Goal: Check status: Check status

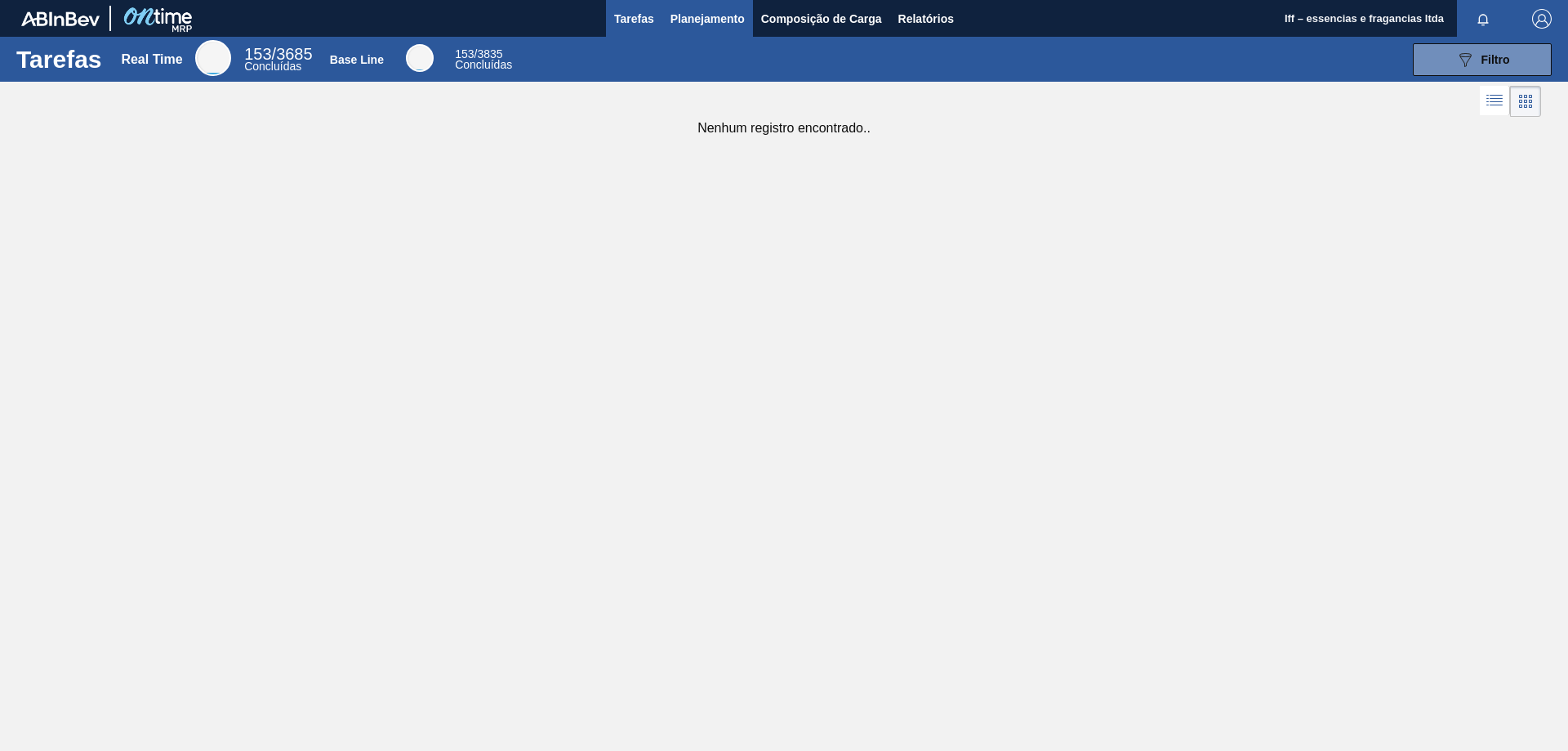
click at [687, 22] on span "Planejamento" at bounding box center [708, 19] width 74 height 20
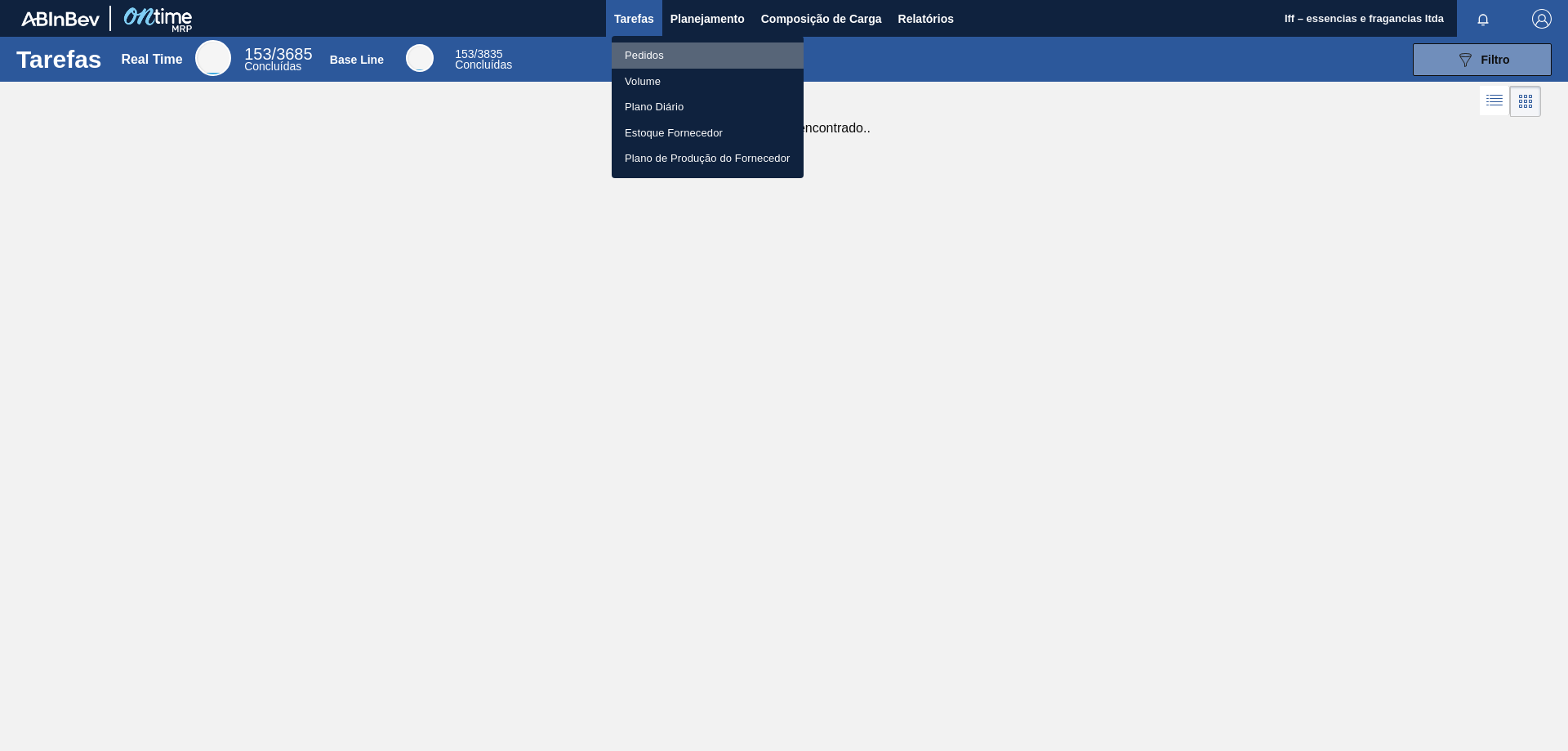
click at [644, 54] on li "Pedidos" at bounding box center [708, 55] width 192 height 26
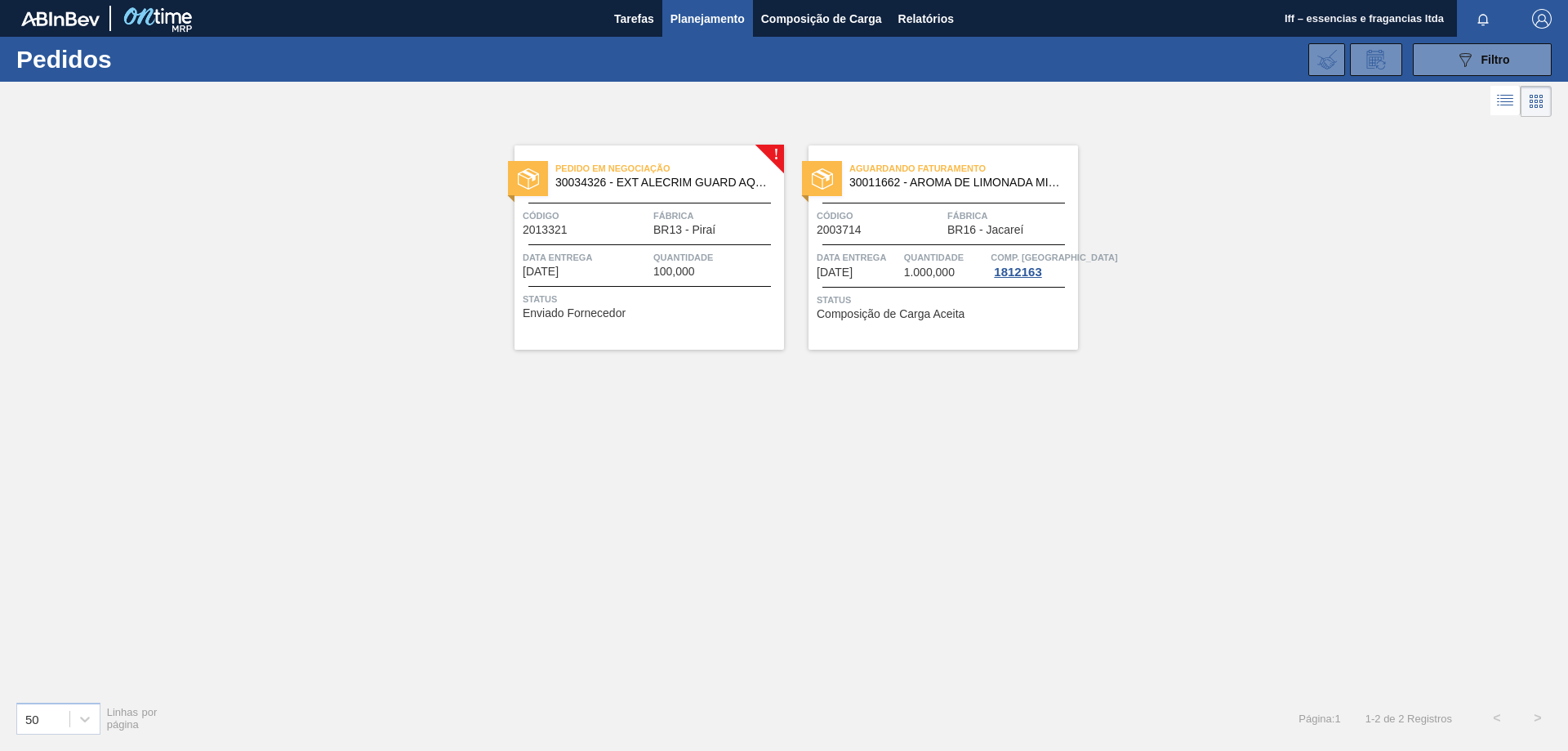
click at [682, 14] on span "Planejamento" at bounding box center [708, 19] width 74 height 20
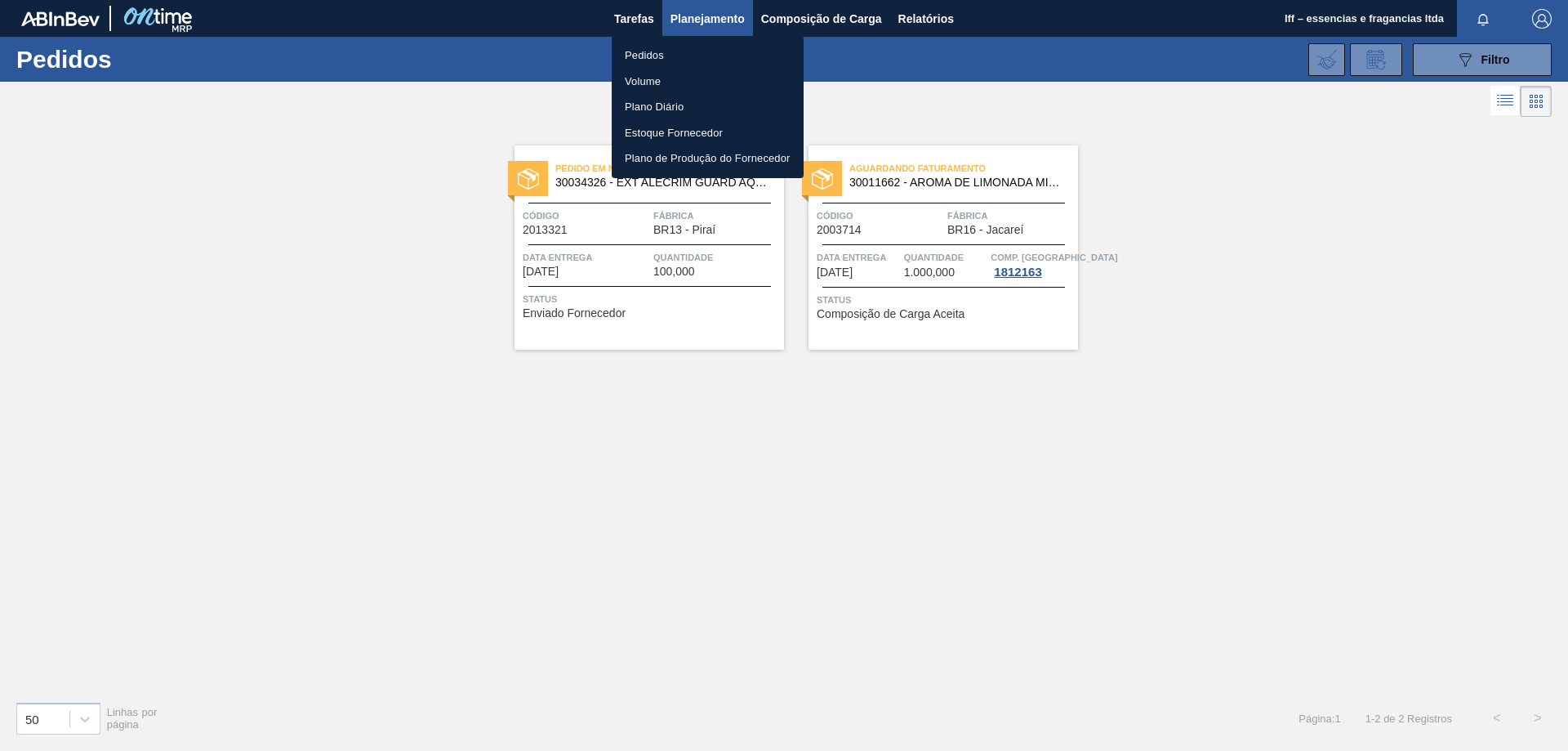
click at [622, 495] on div at bounding box center [784, 376] width 1568 height 751
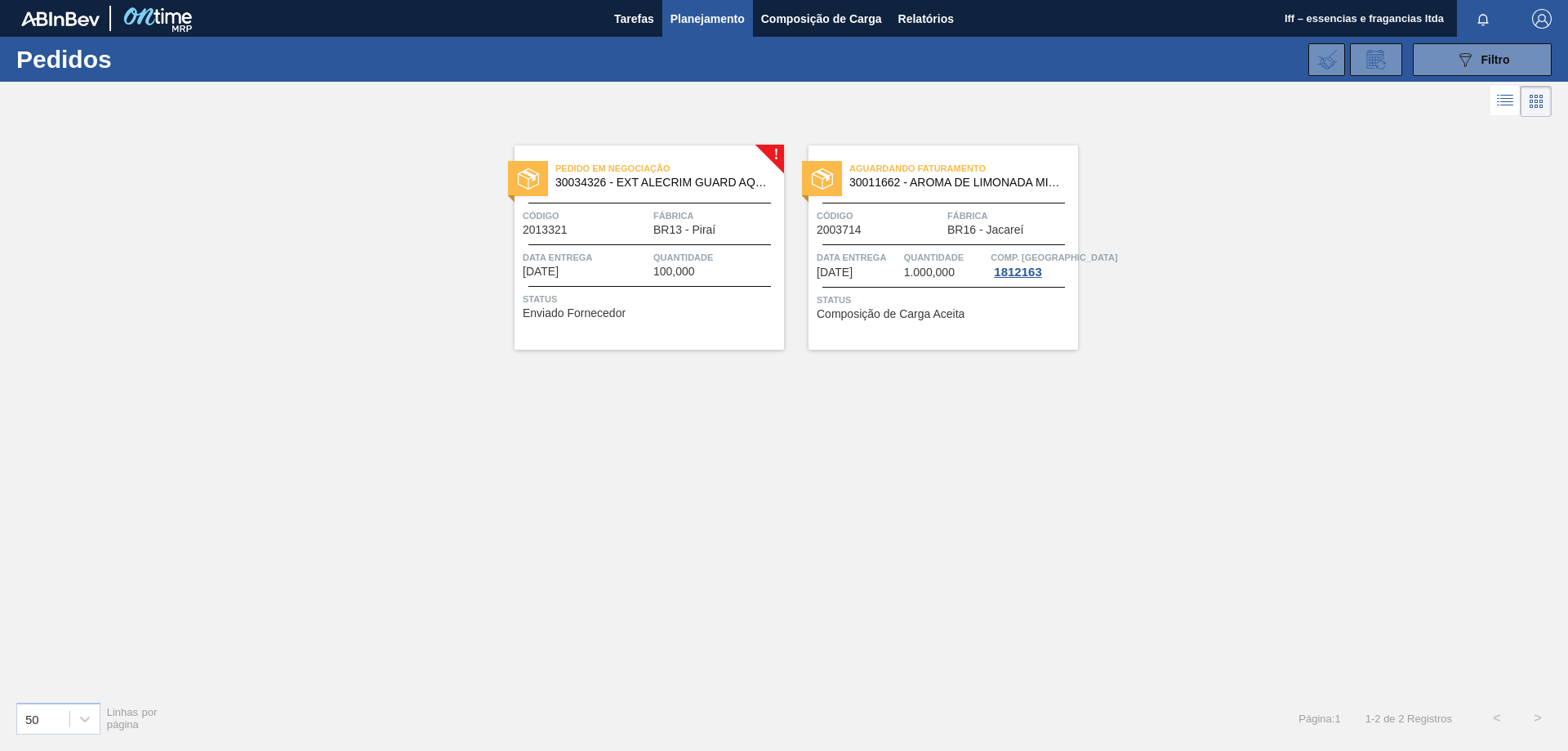
click at [701, 279] on div "Pedido em Negociação 30034326 - EXT ALECRIM GUARD AQUAROX4927 20KG Código 20133…" at bounding box center [648, 248] width 269 height 205
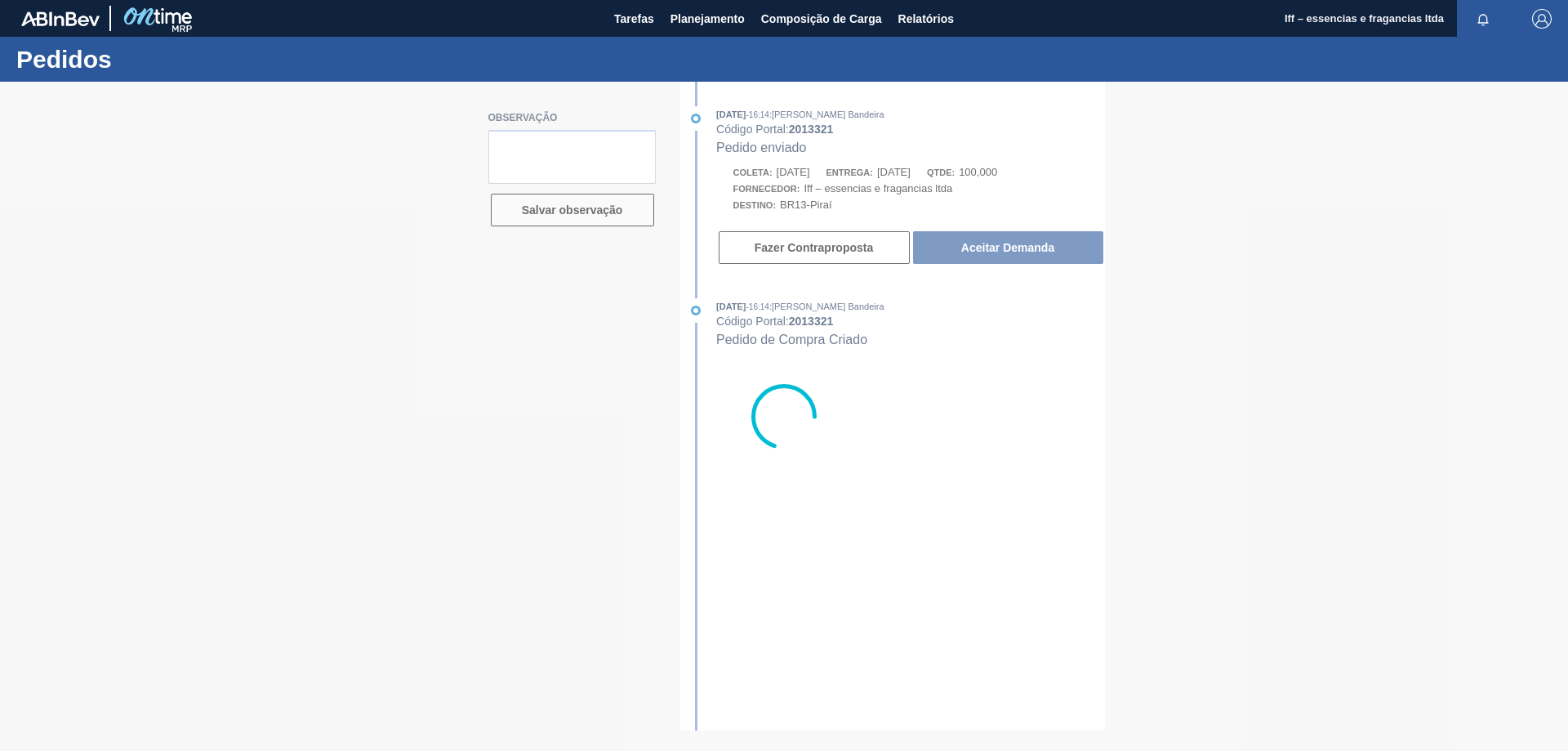
type textarea "Direcionar para a o CNPJ de ingredientes, não refere-se a aromas, pedido recusa…"
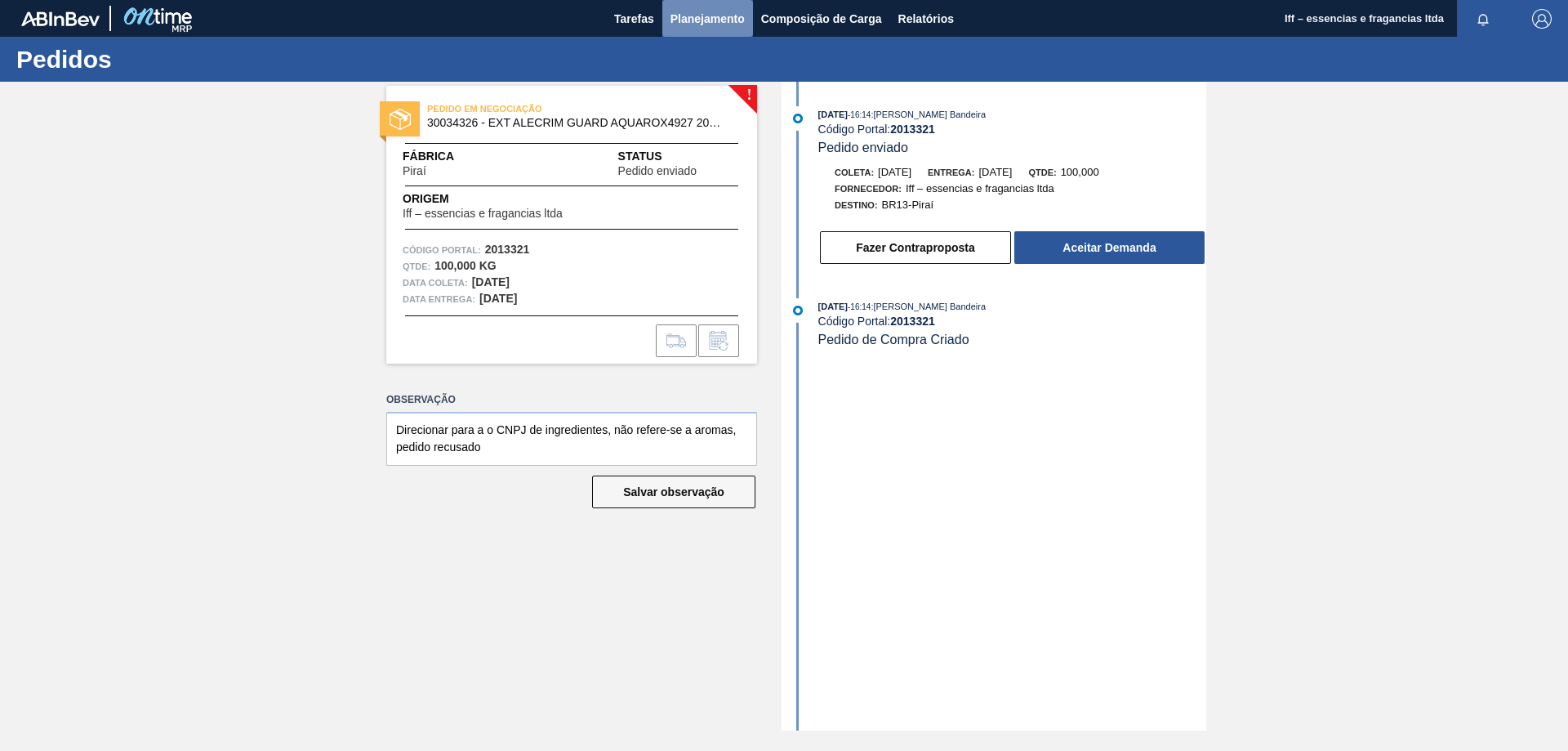
click at [698, 23] on span "Planejamento" at bounding box center [708, 19] width 74 height 20
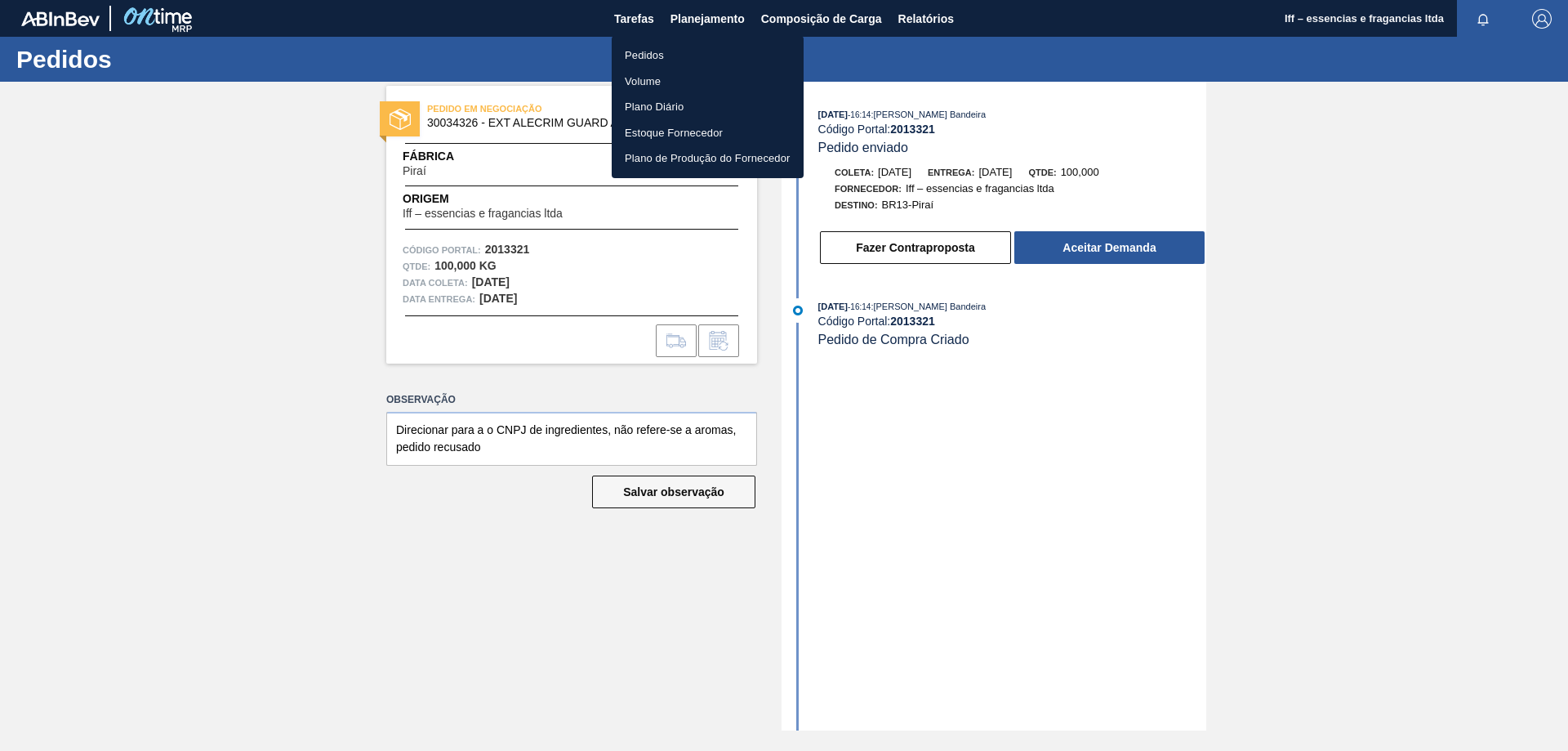
click at [642, 58] on li "Pedidos" at bounding box center [708, 55] width 192 height 26
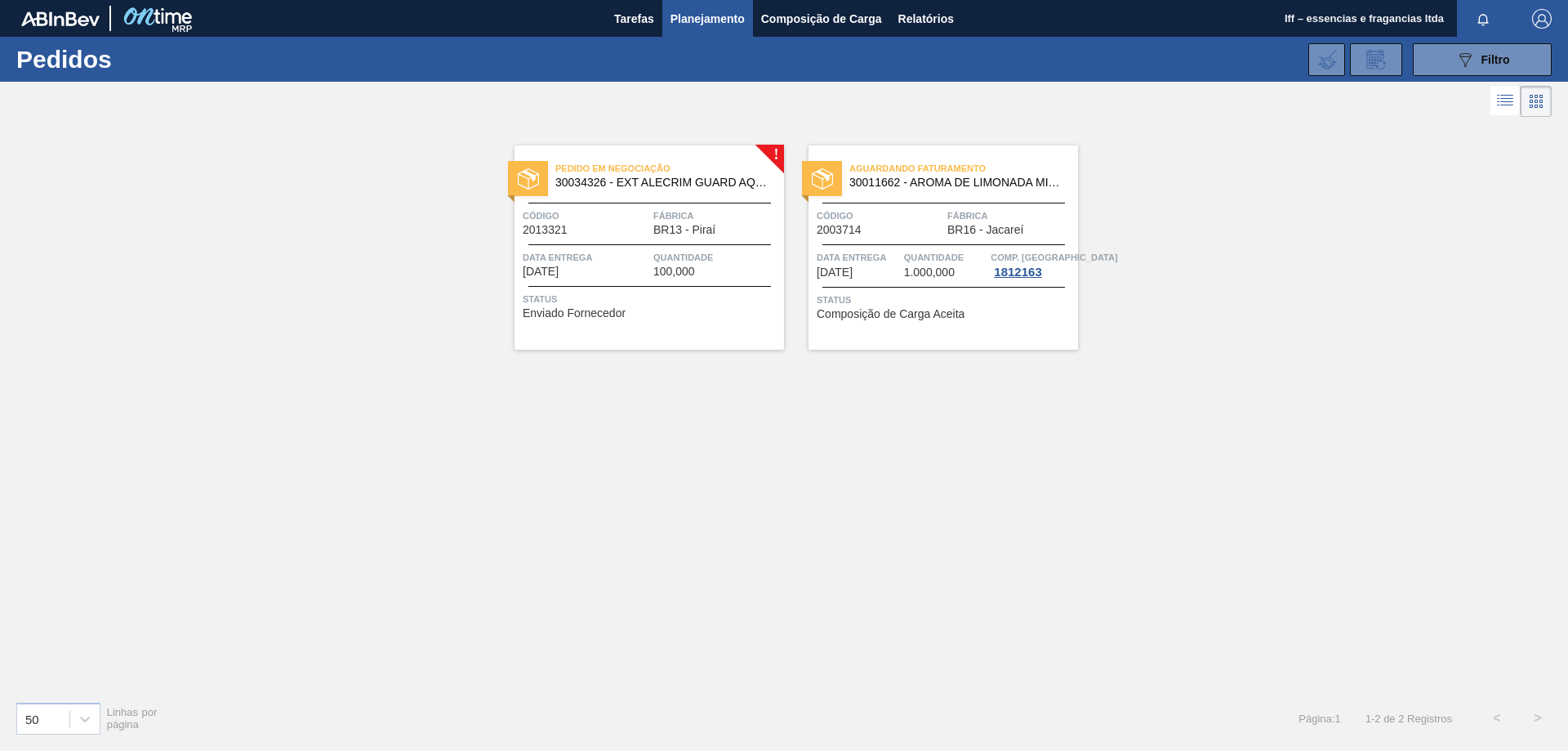
click at [1017, 223] on span "Fábrica" at bounding box center [1011, 215] width 127 height 16
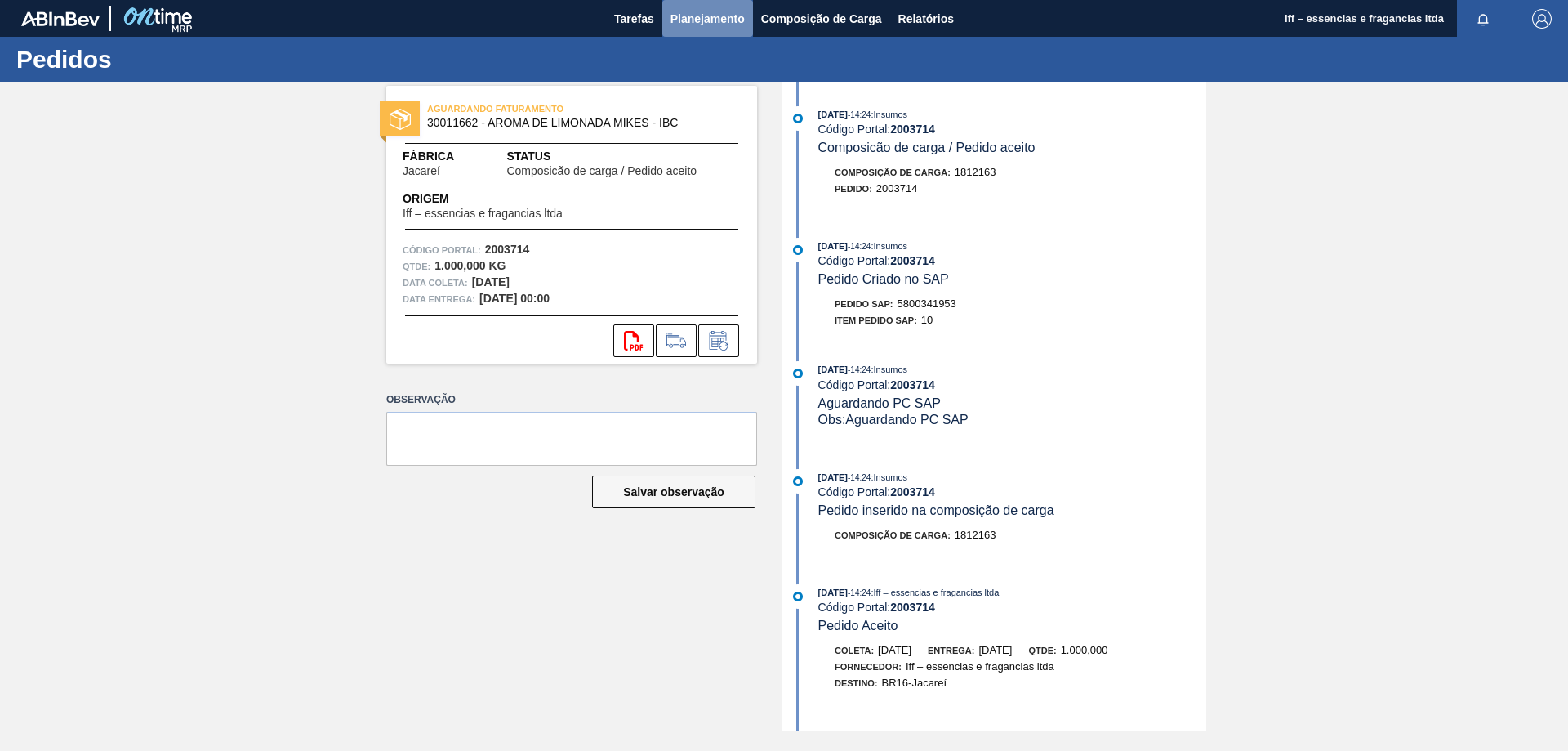
click at [720, 9] on span "Planejamento" at bounding box center [708, 19] width 74 height 20
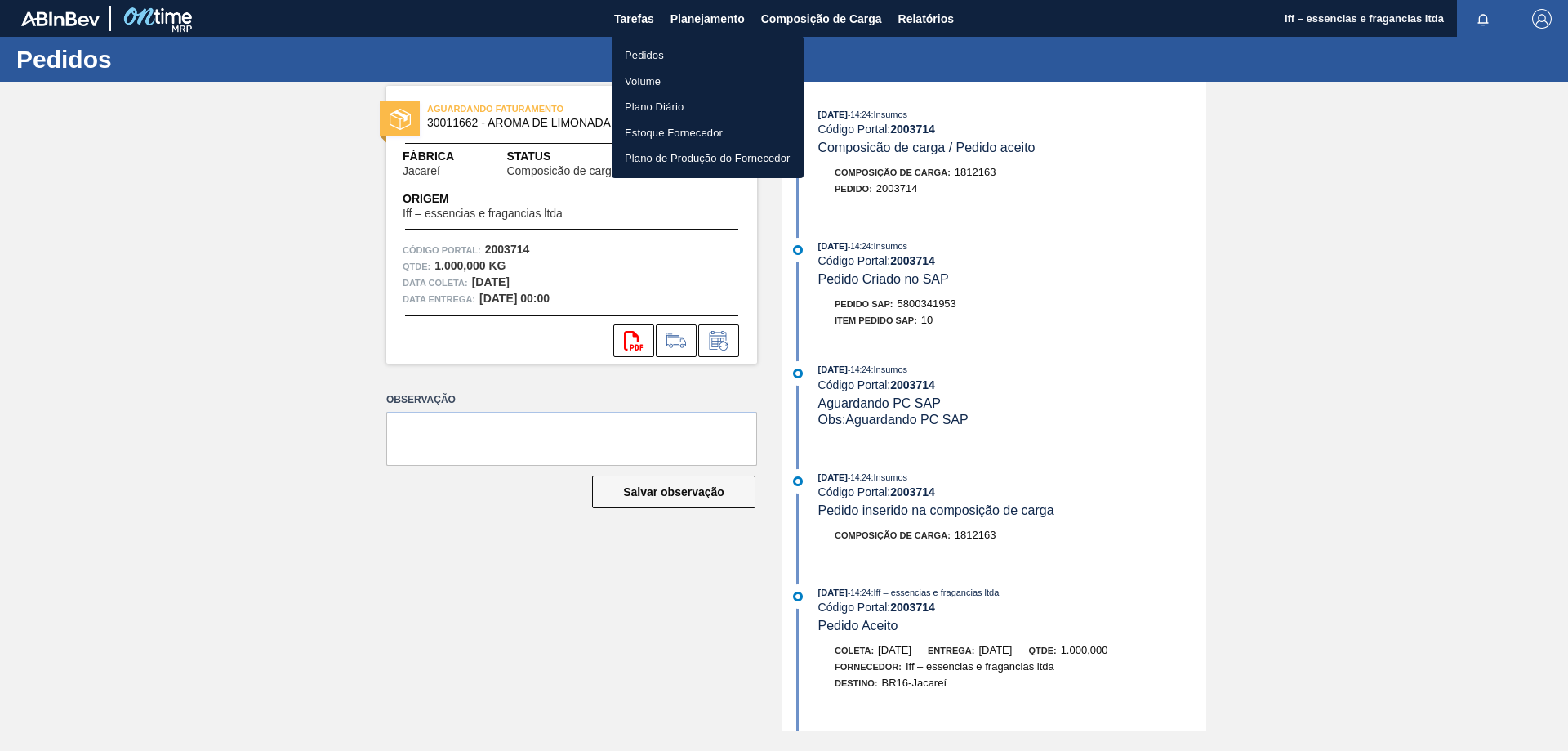
click at [646, 55] on li "Pedidos" at bounding box center [708, 55] width 192 height 26
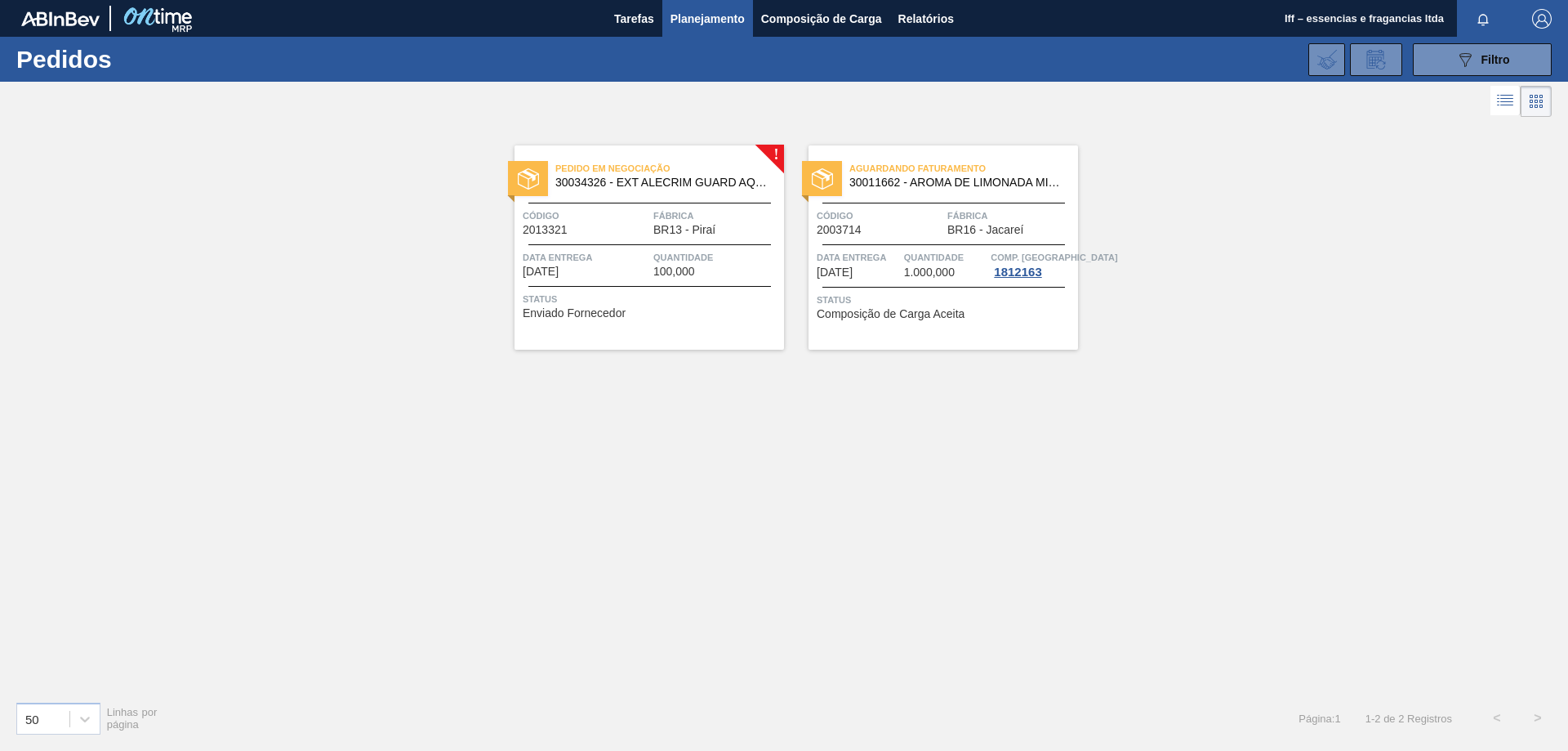
click at [706, 266] on div "Quantidade 100,000" at bounding box center [716, 263] width 127 height 28
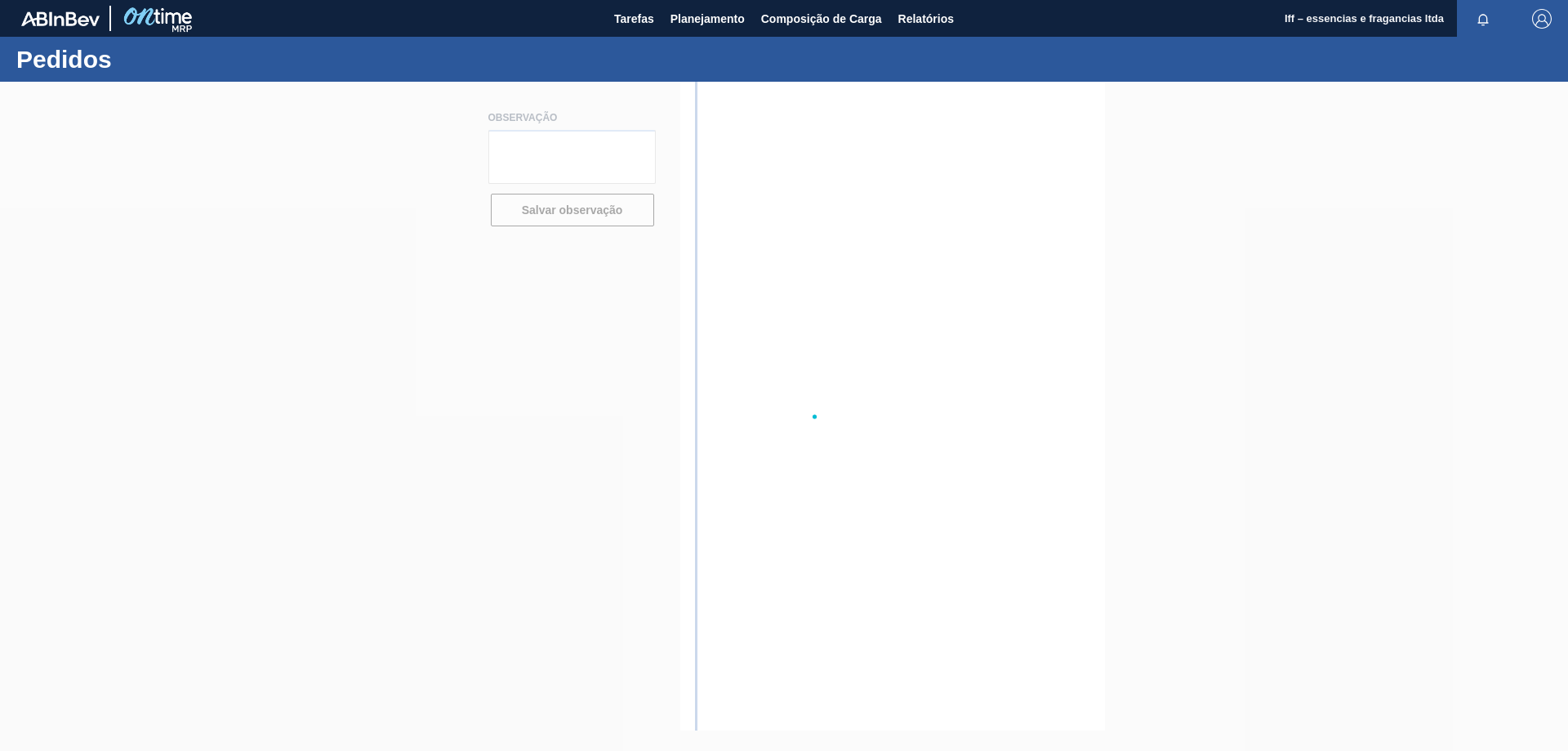
type textarea "Direcionar para a o CNPJ de ingredientes, não refere-se a aromas, pedido recusa…"
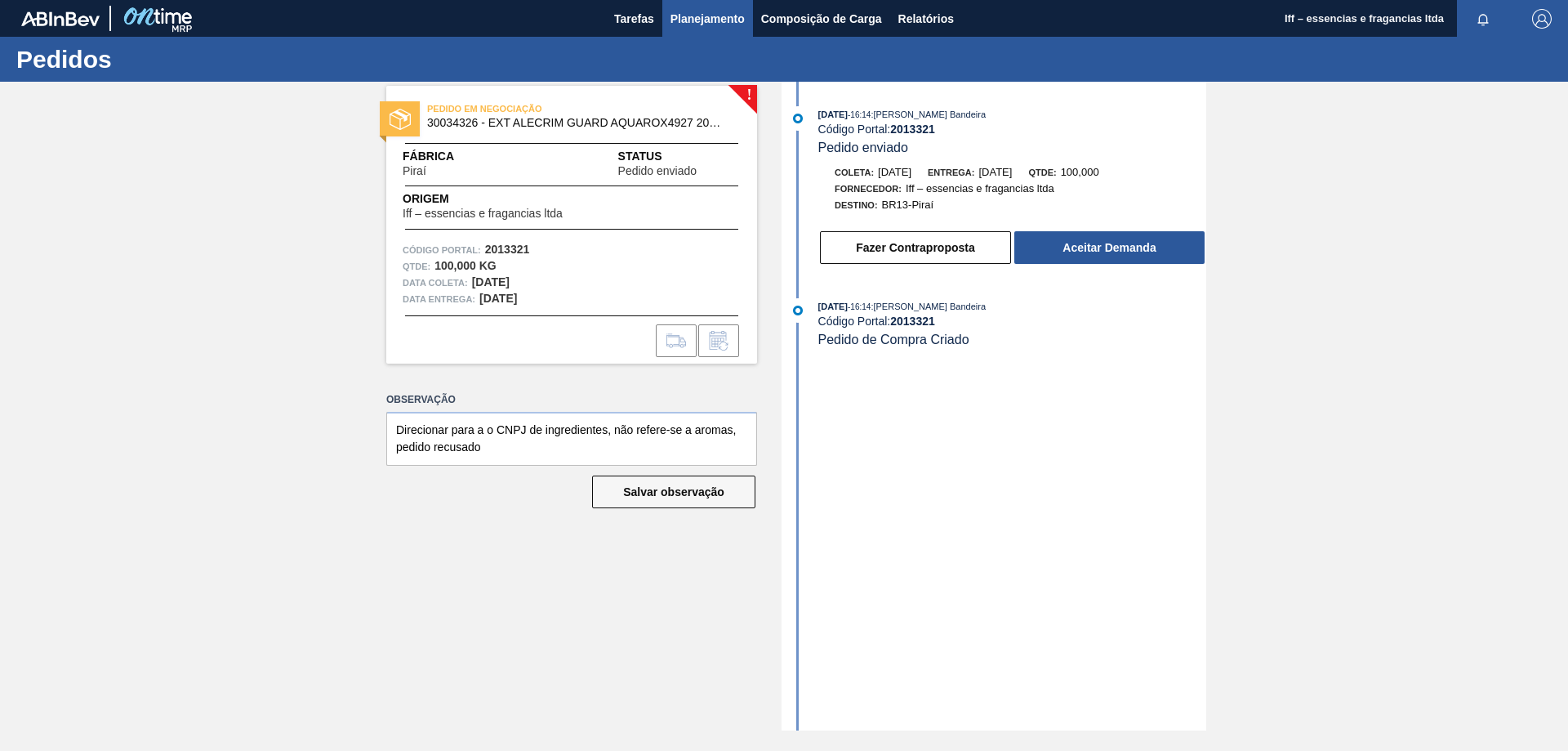
click at [702, 12] on span "Planejamento" at bounding box center [708, 19] width 74 height 20
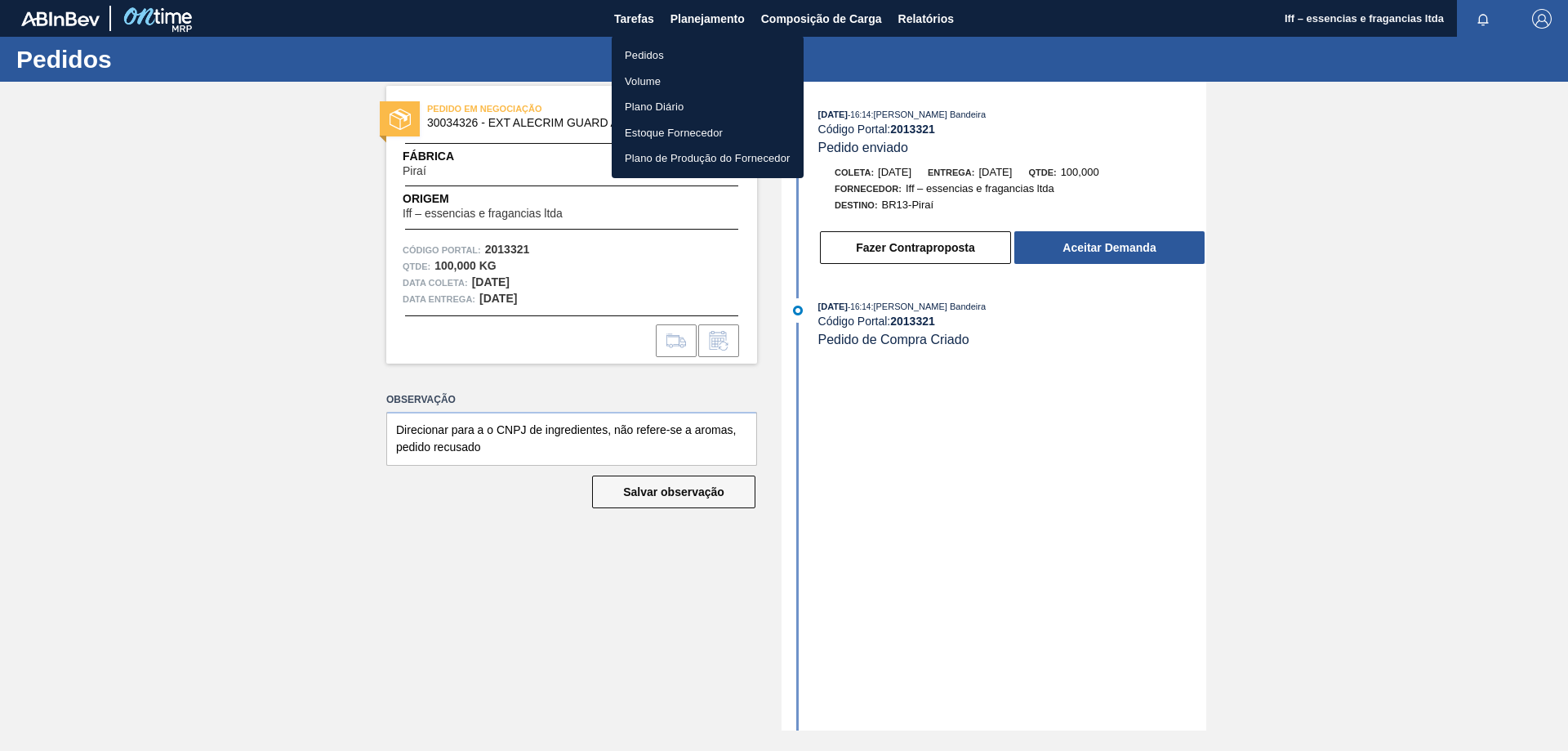
click at [656, 49] on li "Pedidos" at bounding box center [708, 55] width 192 height 26
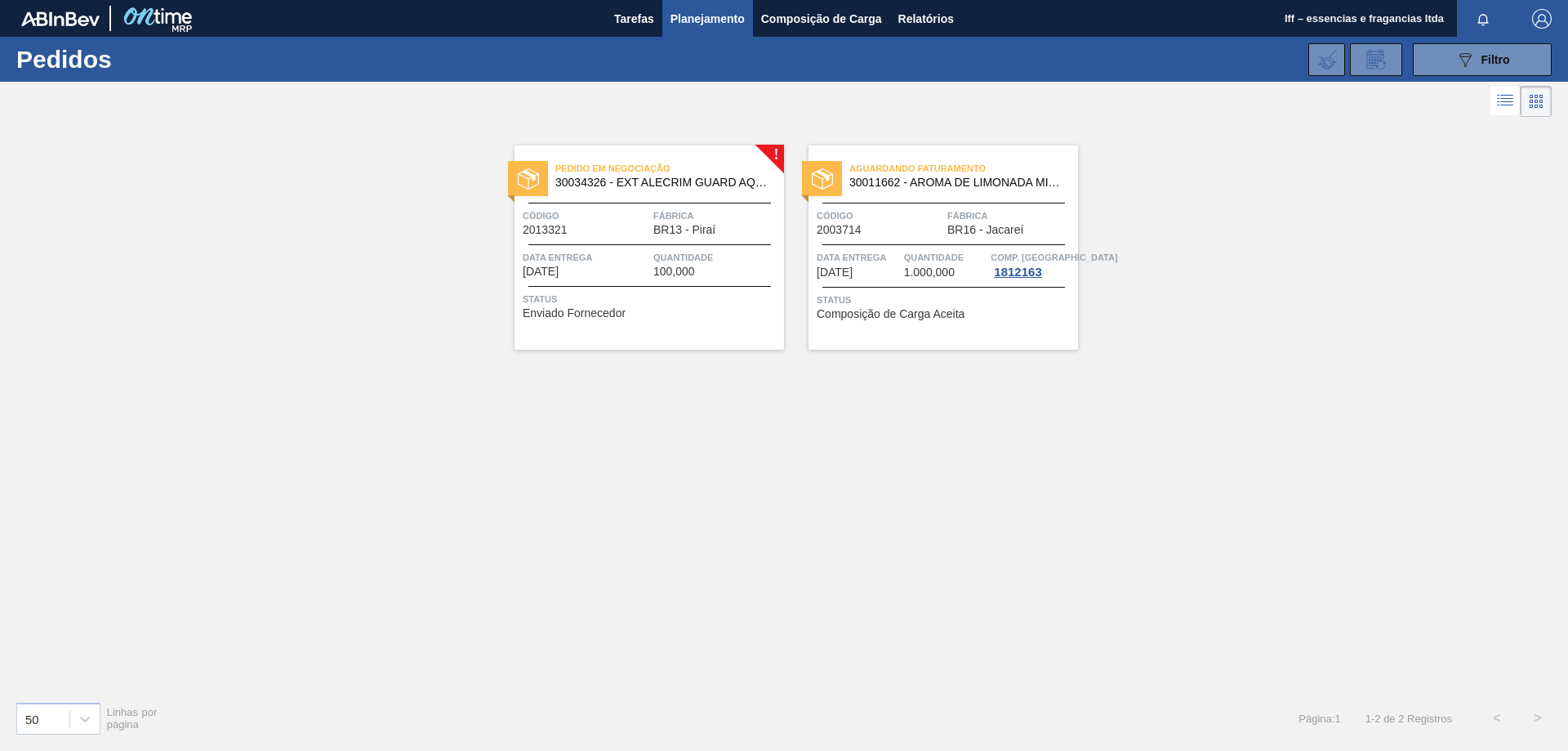
click at [927, 289] on div "Aguardando Faturamento 30011662 - AROMA DE LIMONADA MIKES - IBC Código 2003714 …" at bounding box center [943, 248] width 269 height 205
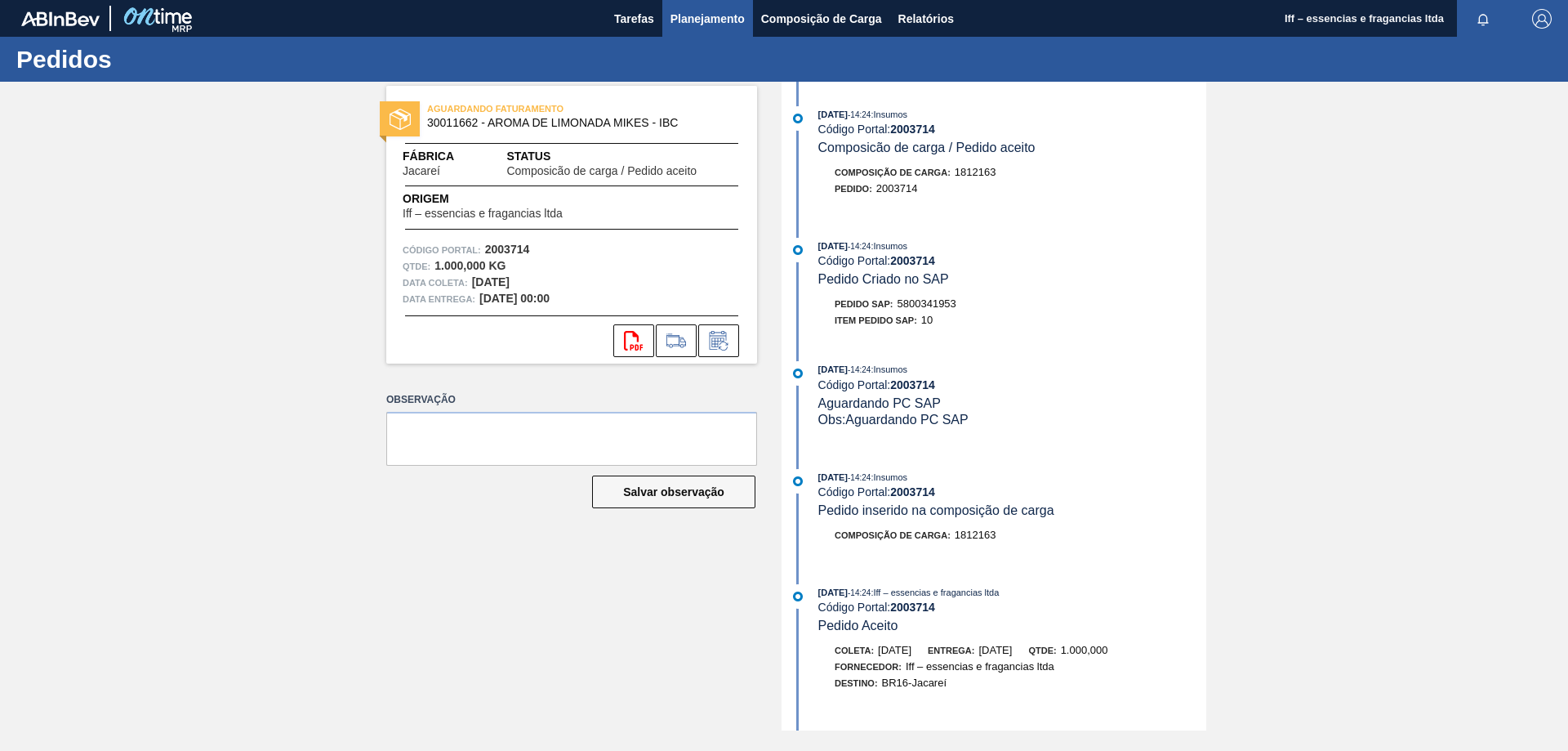
click at [709, 27] on span "Planejamento" at bounding box center [708, 19] width 74 height 20
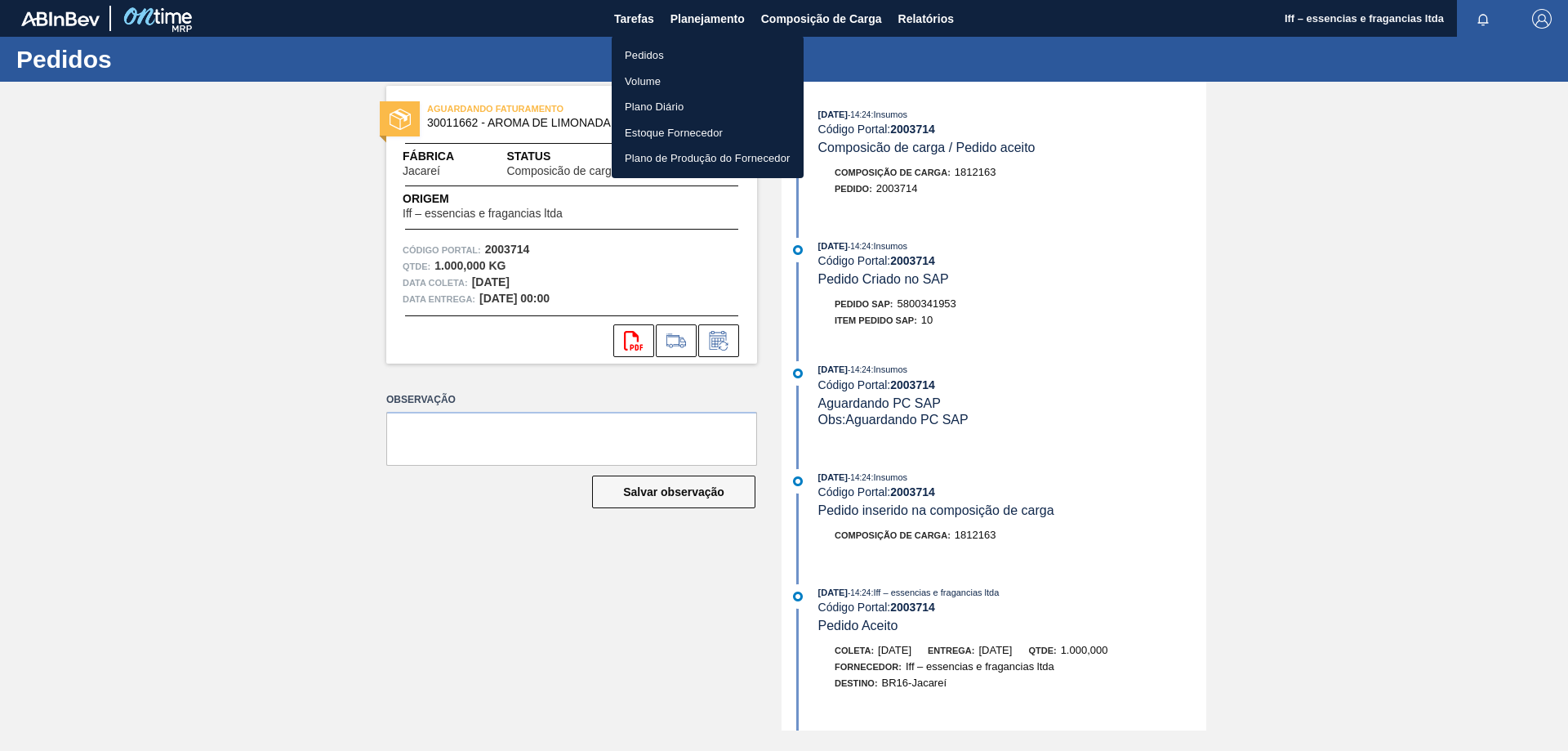
click at [646, 54] on li "Pedidos" at bounding box center [708, 55] width 192 height 26
